Goal: Task Accomplishment & Management: Use online tool/utility

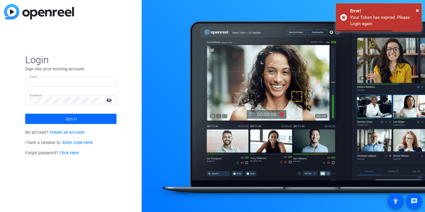
type input "[EMAIL_ADDRESS][DOMAIN_NAME]"
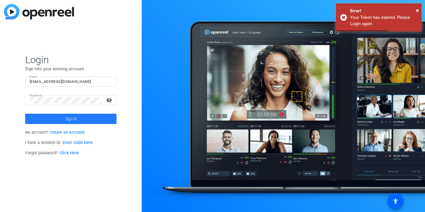
click at [98, 118] on span at bounding box center [70, 119] width 91 height 14
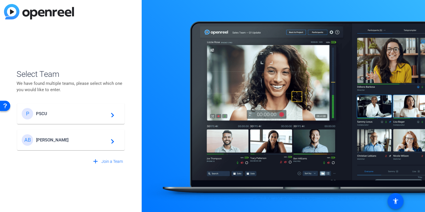
click at [98, 117] on div "P PSCU navigate_next" at bounding box center [71, 113] width 98 height 11
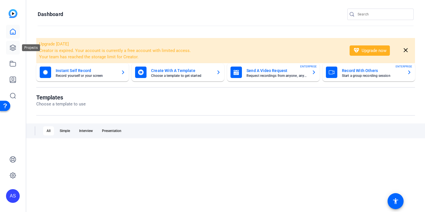
click at [15, 48] on icon at bounding box center [12, 47] width 7 height 7
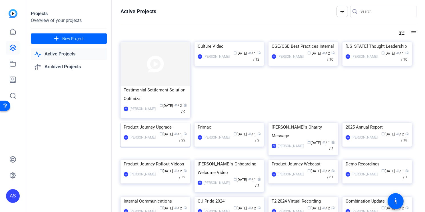
click at [151, 123] on img at bounding box center [155, 123] width 69 height 0
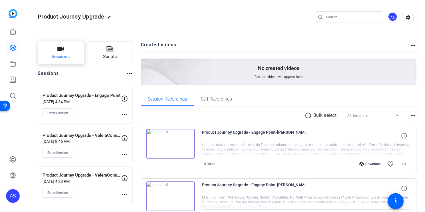
click at [65, 54] on span "Sessions" at bounding box center [61, 56] width 18 height 7
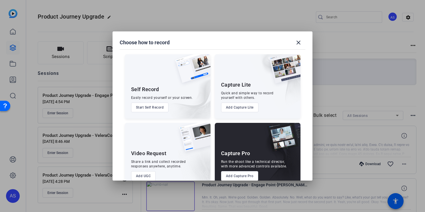
scroll to position [12, 0]
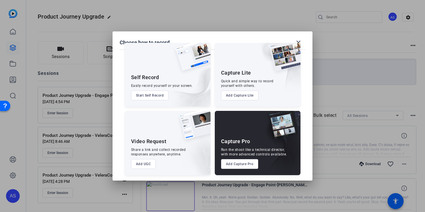
click at [245, 159] on button "Add Capture Pro" at bounding box center [239, 164] width 37 height 10
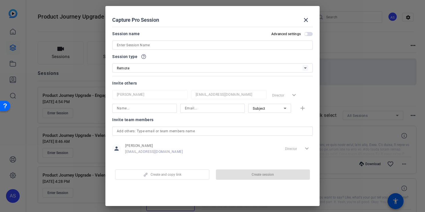
click at [191, 45] on input at bounding box center [212, 45] width 191 height 7
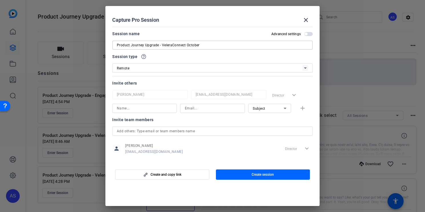
type input "Product Journey Upgrade - VeleraConnect October"
click at [208, 68] on div "Remote" at bounding box center [210, 68] width 186 height 7
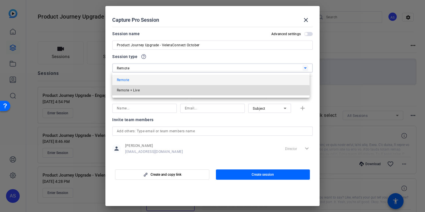
click at [197, 91] on mat-option "Remote + Live" at bounding box center [210, 90] width 197 height 10
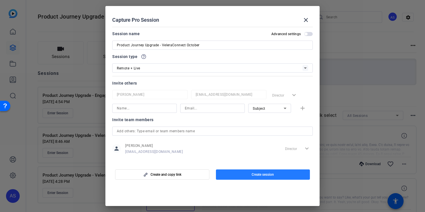
click at [252, 175] on span "Create session" at bounding box center [263, 174] width 22 height 5
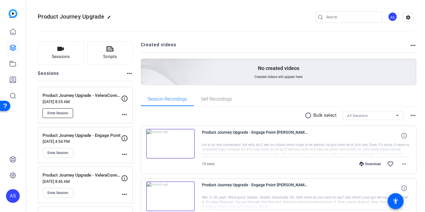
click at [59, 113] on span "Enter Session" at bounding box center [57, 113] width 21 height 5
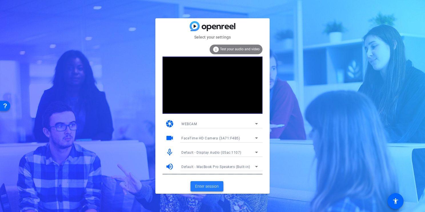
click at [211, 187] on span "Enter session" at bounding box center [207, 186] width 24 height 6
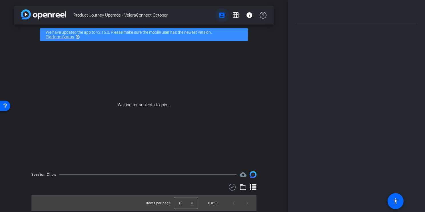
click at [222, 14] on mat-icon "account_box" at bounding box center [222, 15] width 7 height 7
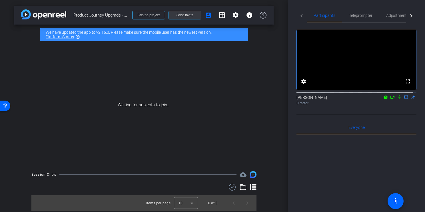
click at [194, 14] on span at bounding box center [185, 15] width 32 height 14
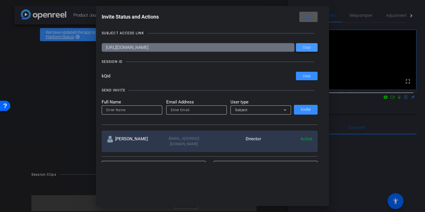
click at [308, 47] on span "Copy" at bounding box center [307, 47] width 8 height 4
click at [305, 19] on span at bounding box center [308, 17] width 18 height 14
